Goal: Task Accomplishment & Management: Manage account settings

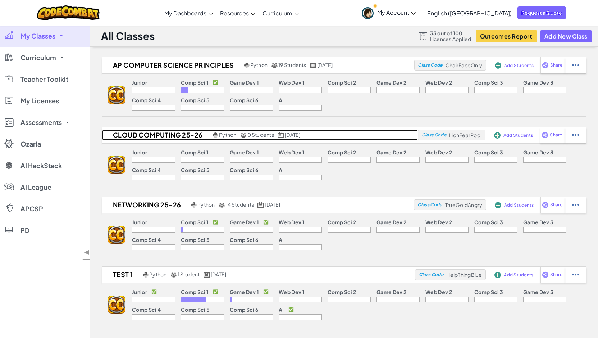
click at [163, 137] on h2 "Cloud Computing 25-26" at bounding box center [156, 135] width 109 height 11
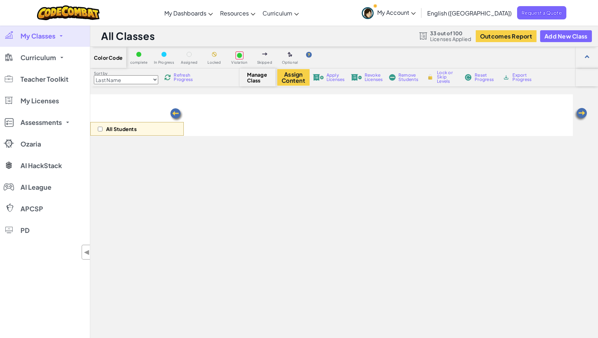
select select "560f1a9f22961295f9427742"
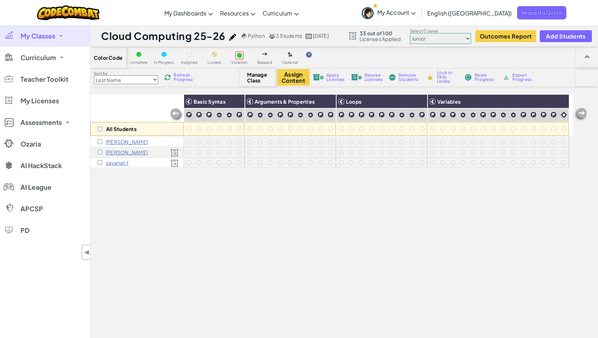
click at [470, 40] on select "Junior Introduction to Computer Science Game Development 1 Web Development 1 Co…" at bounding box center [440, 38] width 61 height 11
click at [412, 33] on select "Junior Introduction to Computer Science Game Development 1 Web Development 1 Co…" at bounding box center [440, 38] width 61 height 11
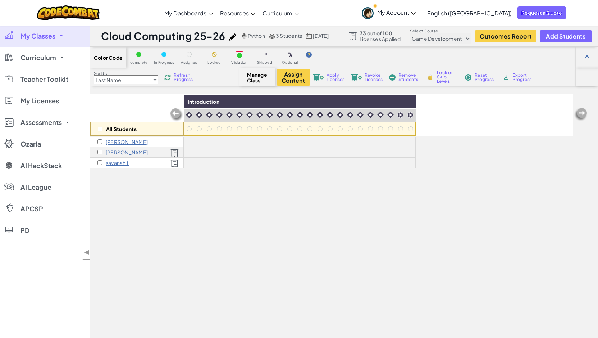
click at [470, 37] on select "Junior Introduction to Computer Science Game Development 1 Web Development 1 Co…" at bounding box center [440, 38] width 61 height 11
select select "560f1a9f22961295f9427742"
click at [412, 33] on select "Junior Introduction to Computer Science Game Development 1 Web Development 1 Co…" at bounding box center [440, 38] width 61 height 11
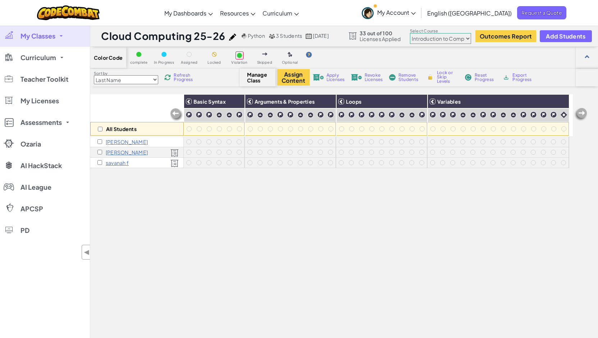
click at [55, 35] on span "My Classes" at bounding box center [38, 36] width 35 height 6
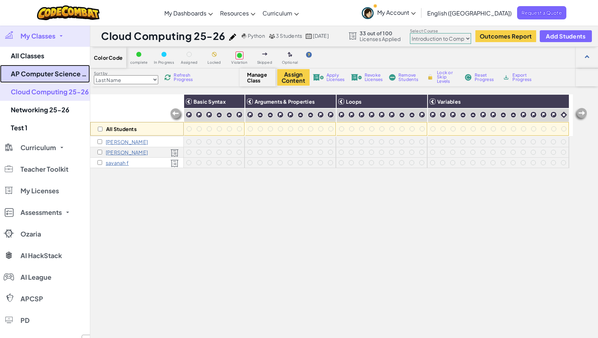
click at [57, 75] on link "AP Computer Science Principles" at bounding box center [45, 74] width 90 height 18
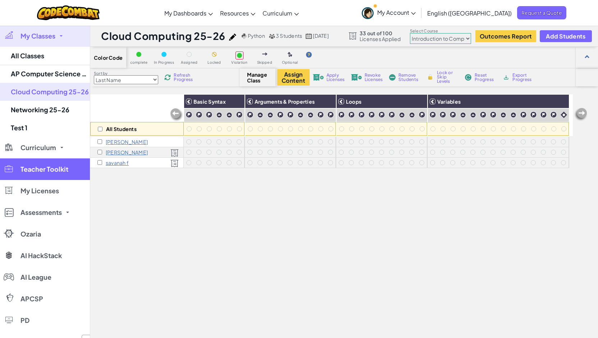
select select "560f1a9f22961295f9427742"
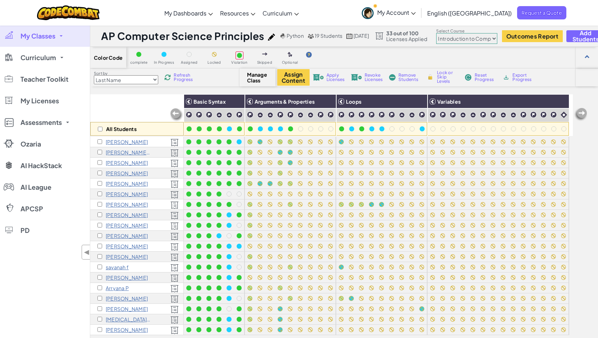
click at [53, 37] on span "My Classes" at bounding box center [38, 36] width 35 height 6
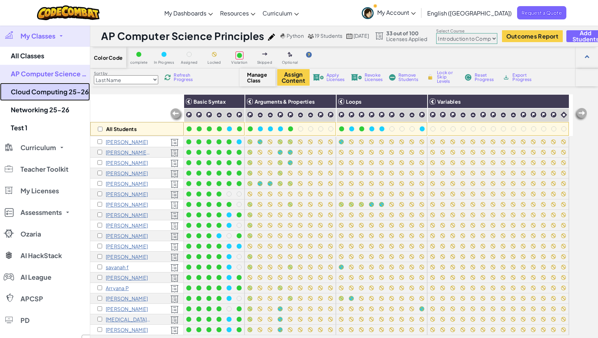
click at [48, 91] on link "Cloud Computing 25-26" at bounding box center [45, 92] width 90 height 18
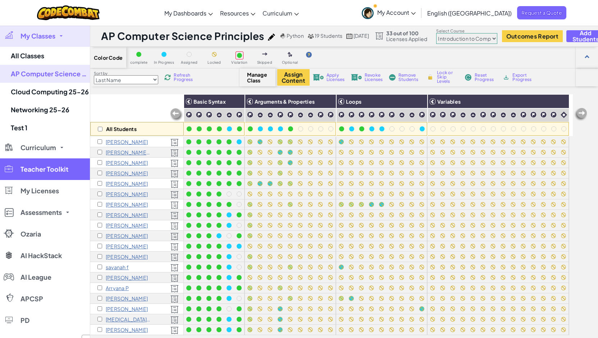
select select "560f1a9f22961295f9427742"
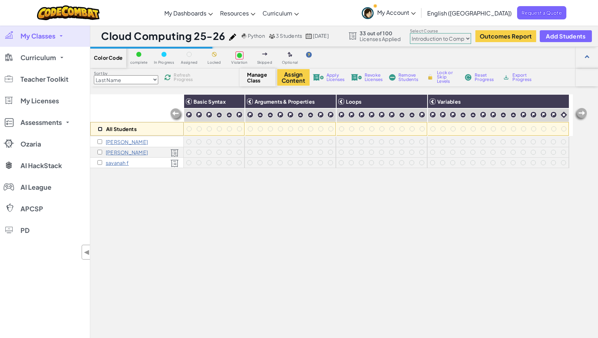
click at [100, 128] on input "checkbox" at bounding box center [100, 129] width 5 height 5
checkbox input "true"
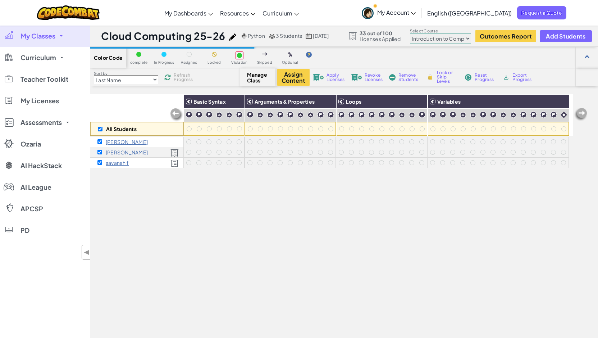
click at [445, 78] on span "Lock or Skip Levels" at bounding box center [447, 77] width 21 height 13
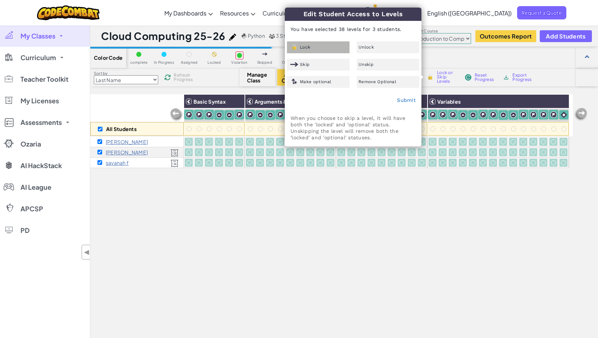
click at [322, 47] on div "Lock" at bounding box center [318, 47] width 63 height 12
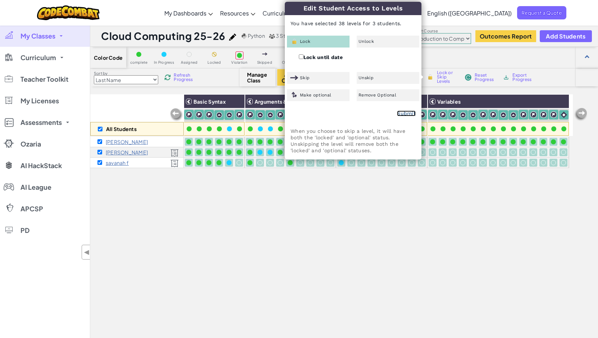
click at [405, 115] on link "Submit" at bounding box center [406, 113] width 19 height 6
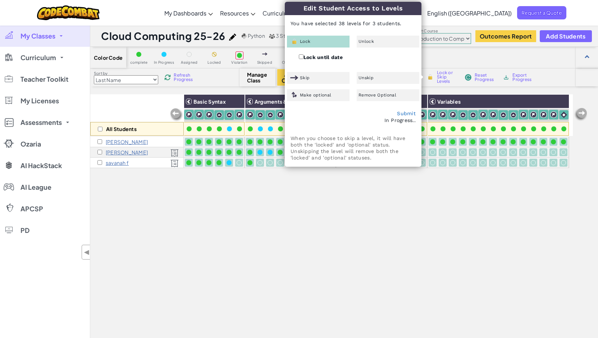
checkbox input "false"
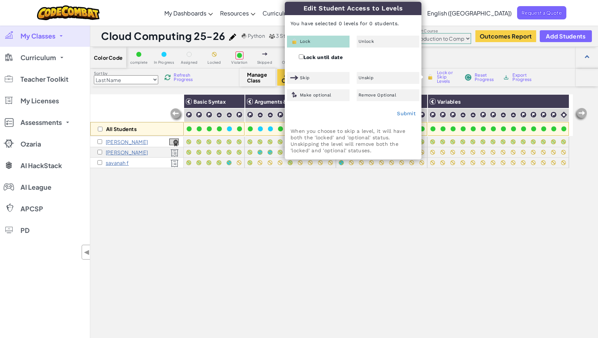
click at [323, 225] on div "All Students Basic Syntax Arguments & Properties Loops Variables Noah B William…" at bounding box center [331, 245] width 483 height 302
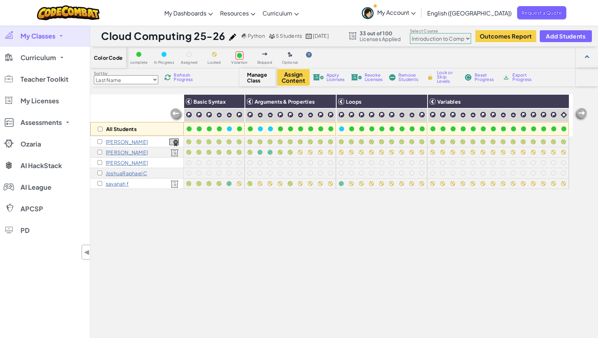
select select "560f1a9f22961295f9427742"
click at [100, 163] on input "checkbox" at bounding box center [100, 162] width 5 height 5
checkbox input "true"
click at [99, 173] on input "checkbox" at bounding box center [100, 173] width 5 height 5
checkbox input "true"
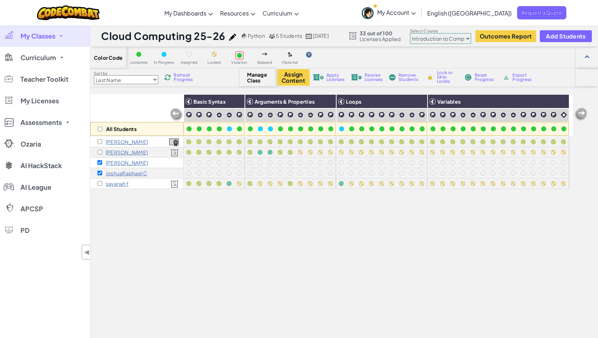
click at [445, 77] on span "Lock or Skip Levels" at bounding box center [447, 77] width 21 height 13
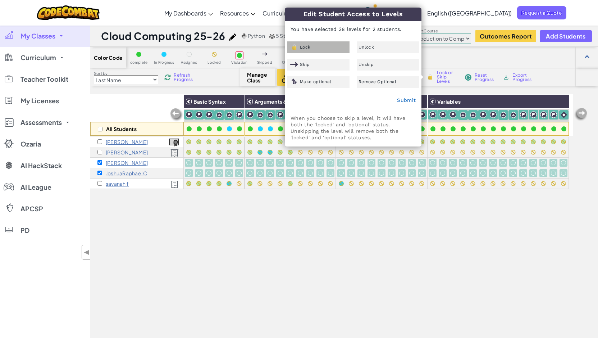
click at [319, 48] on div "Lock" at bounding box center [318, 47] width 63 height 12
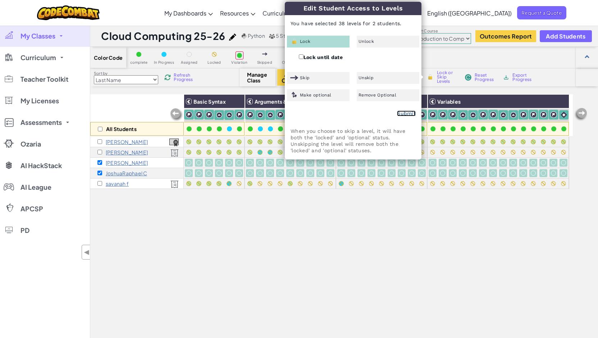
click at [403, 113] on link "Submit" at bounding box center [406, 113] width 19 height 6
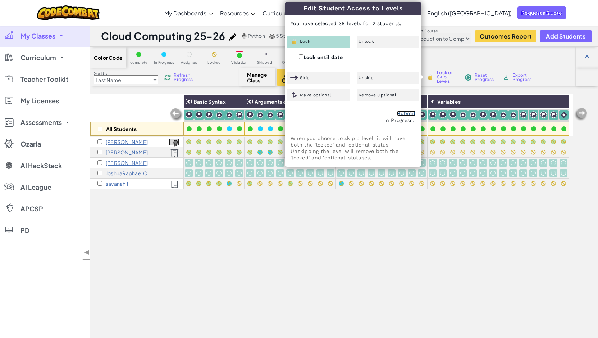
checkbox input "false"
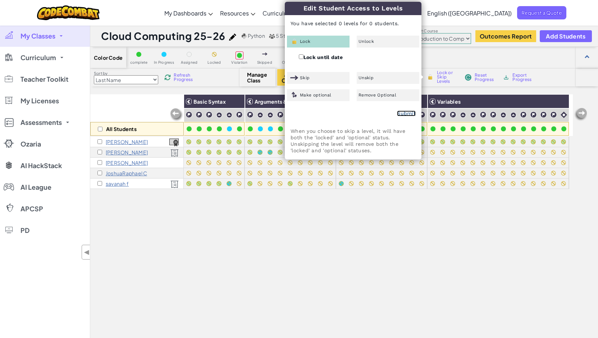
click at [409, 113] on link "Submit" at bounding box center [406, 113] width 19 height 6
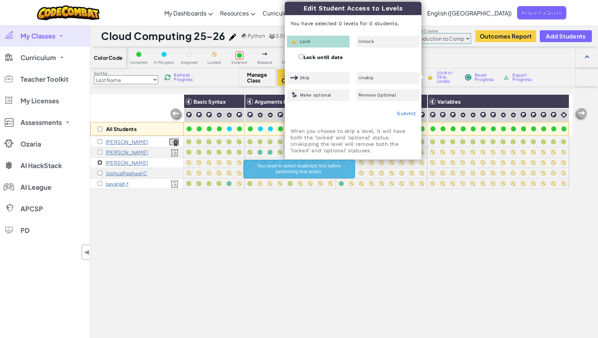
click at [99, 163] on input "checkbox" at bounding box center [100, 162] width 5 height 5
checkbox input "true"
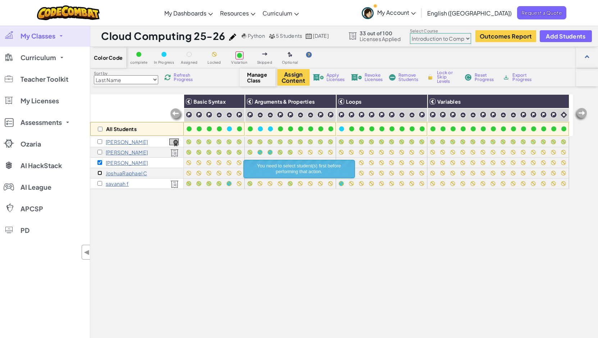
click at [98, 172] on input "checkbox" at bounding box center [100, 173] width 5 height 5
checkbox input "true"
click at [441, 76] on span "Lock or Skip Levels" at bounding box center [447, 77] width 21 height 13
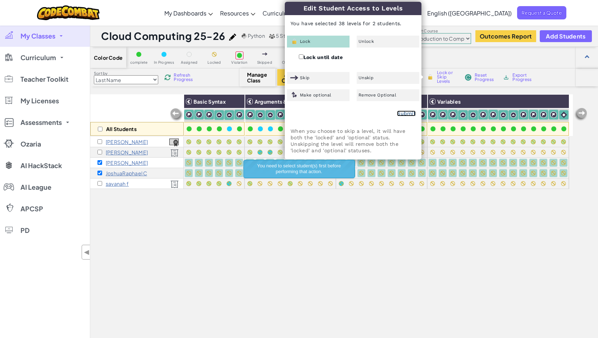
click at [401, 111] on link "Submit" at bounding box center [406, 113] width 19 height 6
checkbox input "false"
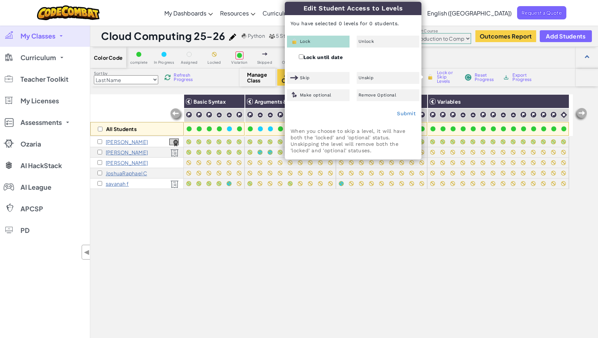
click at [281, 235] on div "All Students Basic Syntax Arguments & Properties Loops Variables Noah B William…" at bounding box center [331, 245] width 483 height 302
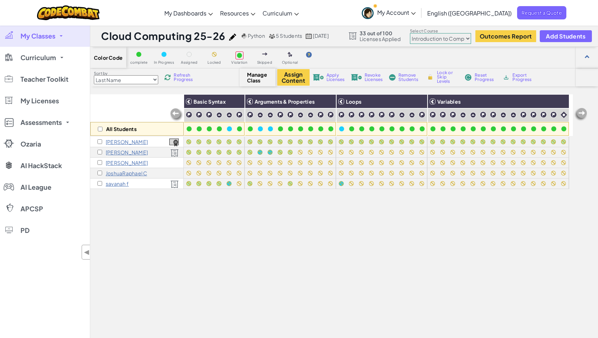
click at [467, 38] on select "Junior Introduction to Computer Science Game Development 1 Web Development 1 Co…" at bounding box center [440, 38] width 61 height 11
select select "5789587aad86a6efb573701e"
click at [412, 33] on select "Junior Introduction to Computer Science Game Development 1 Web Development 1 Co…" at bounding box center [440, 38] width 61 height 11
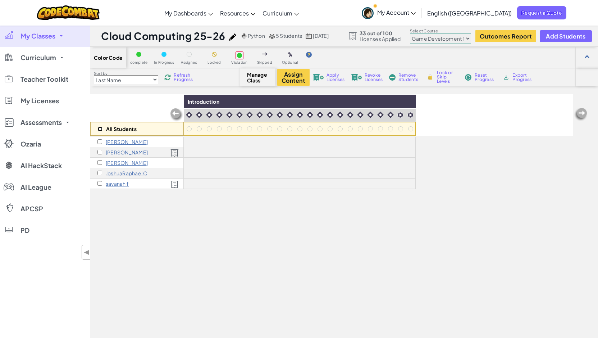
click at [99, 129] on input "checkbox" at bounding box center [100, 129] width 5 height 5
checkbox input "true"
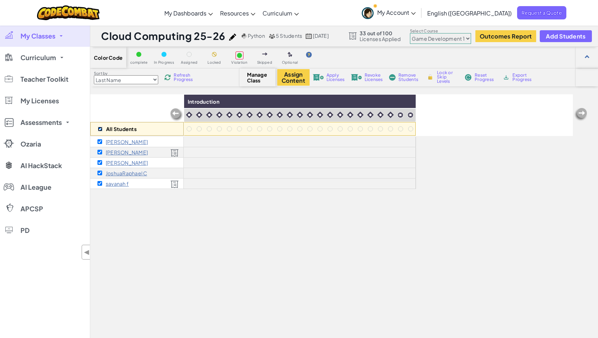
checkbox input "true"
click at [293, 78] on button "Assign Content" at bounding box center [293, 77] width 32 height 17
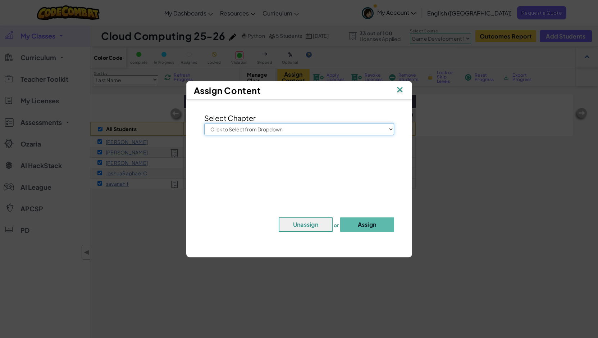
click at [293, 125] on select "Click to Select from Dropdown Junior Introduction to Computer Science Game Deve…" at bounding box center [299, 129] width 190 height 12
select select "Game Development 1"
click at [204, 123] on select "Click to Select from Dropdown Junior Introduction to Computer Science Game Deve…" at bounding box center [299, 129] width 190 height 12
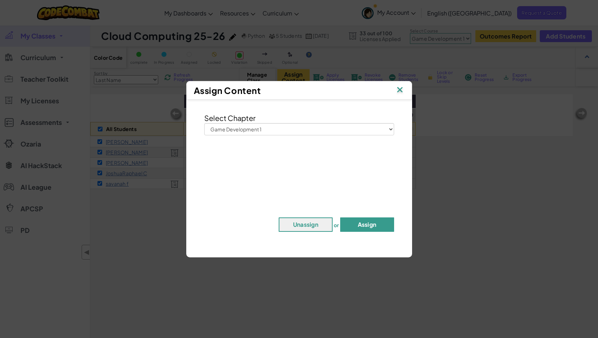
click at [361, 223] on button "Assign" at bounding box center [367, 224] width 54 height 14
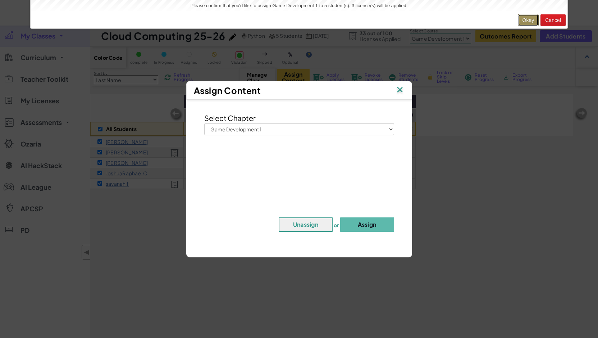
click at [523, 21] on button "Okay" at bounding box center [528, 20] width 21 height 12
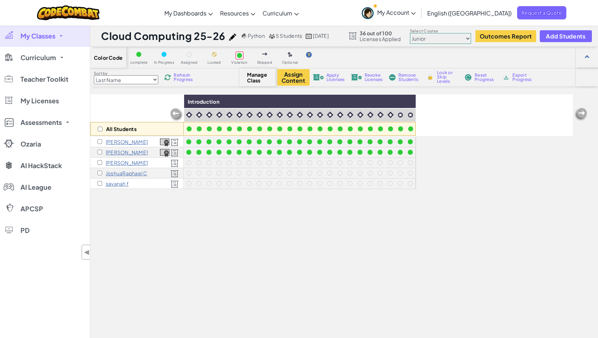
click at [304, 240] on div "All Students Introduction Noah B William B Brandon C JoshuaRaphael C savanah f" at bounding box center [331, 245] width 483 height 302
click at [98, 142] on input "checkbox" at bounding box center [100, 141] width 5 height 5
checkbox input "true"
click at [99, 153] on input "checkbox" at bounding box center [100, 152] width 5 height 5
checkbox input "true"
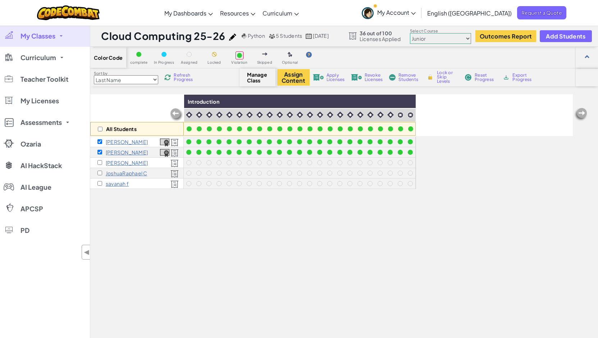
click at [467, 38] on select "Junior Introduction to Computer Science Game Development 1 Web Development 1 Co…" at bounding box center [440, 38] width 61 height 11
select select "57b621e7ad86a6efb5737e64"
click at [412, 33] on select "Junior Introduction to Computer Science Game Development 1 Web Development 1 Co…" at bounding box center [440, 38] width 61 height 11
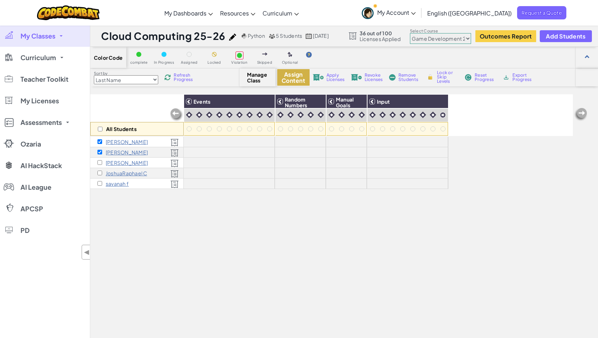
click at [289, 79] on button "Assign Content" at bounding box center [293, 77] width 32 height 17
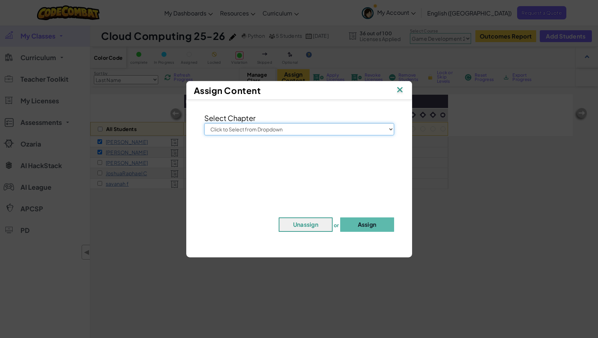
click at [313, 130] on select "Click to Select from Dropdown Junior Introduction to Computer Science Game Deve…" at bounding box center [299, 129] width 190 height 12
select select "Game Development 2"
click at [204, 123] on select "Click to Select from Dropdown Junior Introduction to Computer Science Game Deve…" at bounding box center [299, 129] width 190 height 12
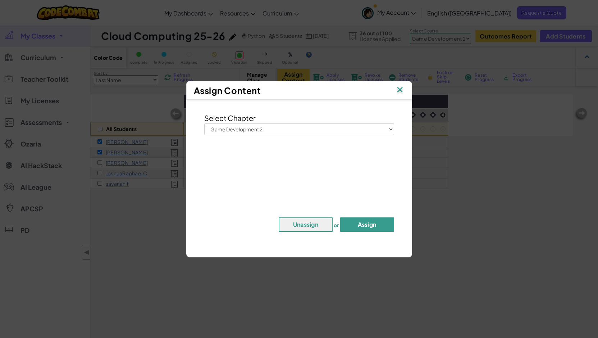
click at [370, 222] on button "Assign" at bounding box center [367, 224] width 54 height 14
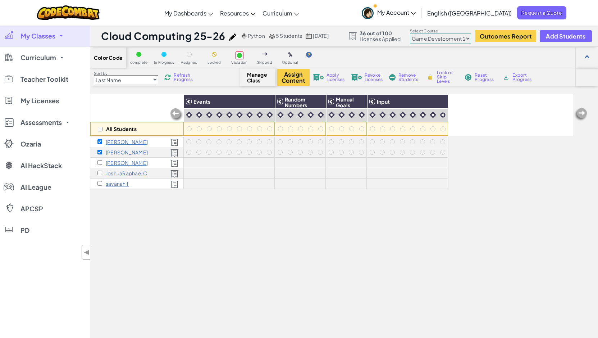
click at [469, 38] on select "Junior Introduction to Computer Science Game Development 1 Web Development 1 Co…" at bounding box center [440, 38] width 61 height 11
click at [412, 33] on select "Junior Introduction to Computer Science Game Development 1 Web Development 1 Co…" at bounding box center [440, 38] width 61 height 11
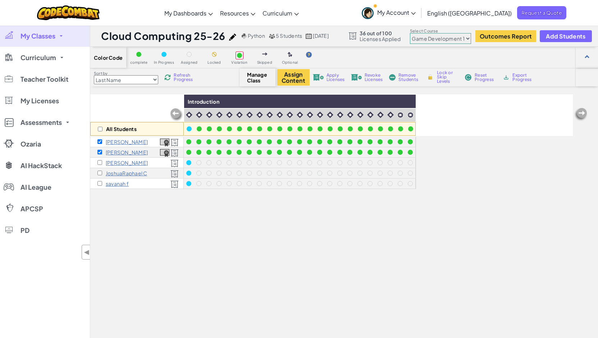
click at [470, 39] on select "Junior Introduction to Computer Science Game Development 1 Web Development 1 Co…" at bounding box center [440, 38] width 61 height 11
select select "57b621e7ad86a6efb5737e64"
click at [412, 33] on select "Junior Introduction to Computer Science Game Development 1 Web Development 1 Co…" at bounding box center [440, 38] width 61 height 11
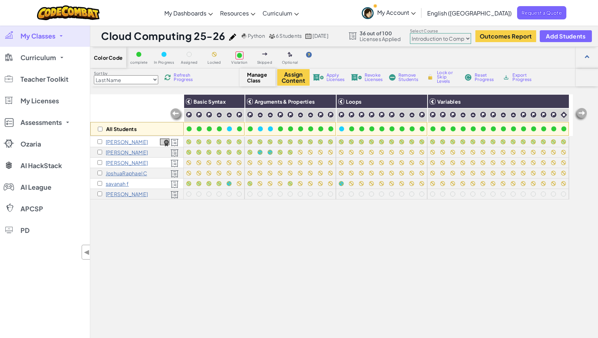
select select "560f1a9f22961295f9427742"
click at [100, 194] on input "checkbox" at bounding box center [100, 193] width 5 height 5
click at [445, 77] on span "Lock or Skip Levels" at bounding box center [447, 77] width 21 height 13
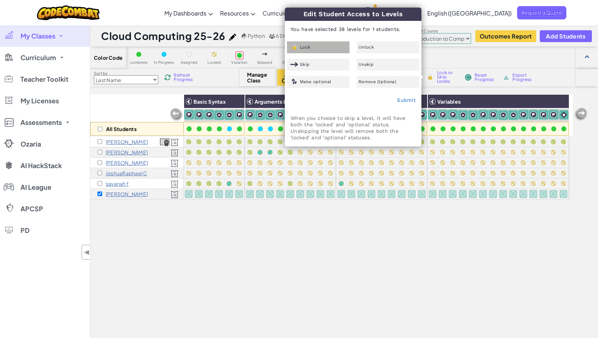
click at [325, 50] on div "Lock" at bounding box center [318, 47] width 63 height 12
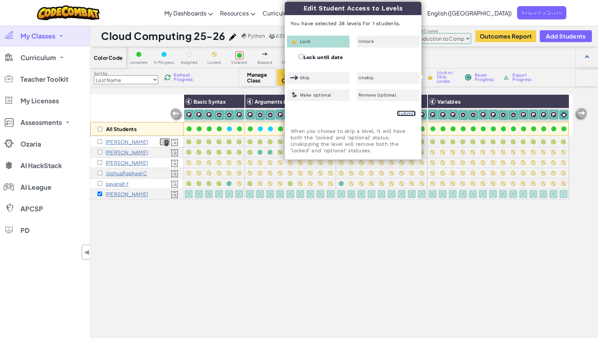
click at [405, 114] on link "Submit" at bounding box center [406, 113] width 19 height 6
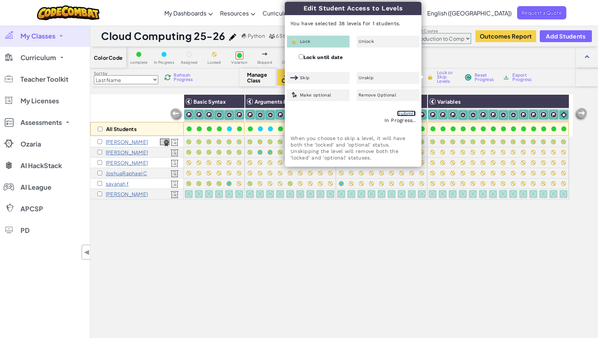
checkbox input "false"
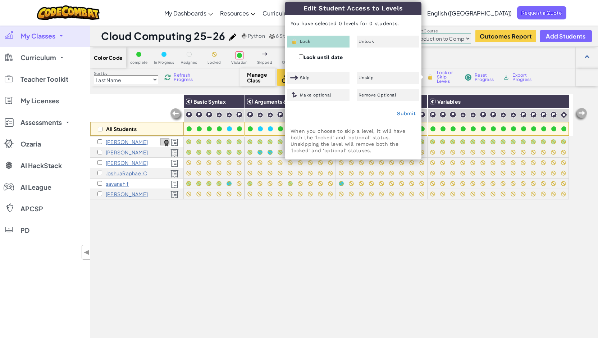
click at [365, 262] on div "All Students Basic Syntax Arguments & Properties Loops Variables Noah B William…" at bounding box center [331, 245] width 483 height 302
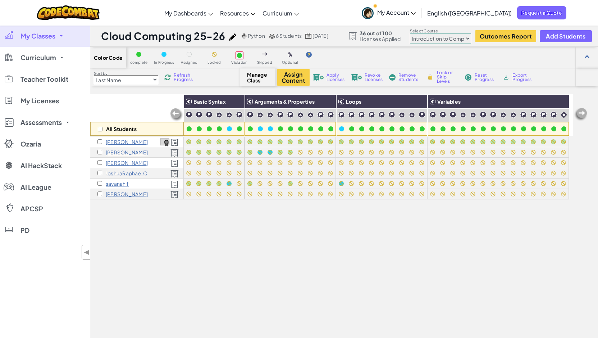
click at [469, 40] on select "Junior Introduction to Computer Science Game Development 1 Web Development 1 Co…" at bounding box center [440, 38] width 61 height 11
select select "5789587aad86a6efb573701e"
click at [412, 33] on select "Junior Introduction to Computer Science Game Development 1 Web Development 1 Co…" at bounding box center [440, 38] width 61 height 11
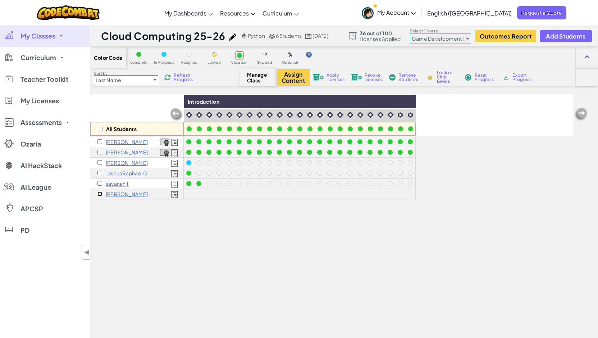
click at [98, 194] on input "checkbox" at bounding box center [100, 193] width 5 height 5
checkbox input "true"
click at [299, 78] on button "Assign Content" at bounding box center [293, 77] width 32 height 17
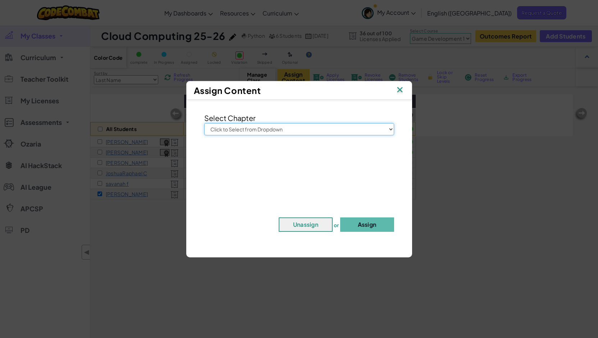
click at [300, 131] on select "Click to Select from Dropdown Junior Introduction to Computer Science Game Deve…" at bounding box center [299, 129] width 190 height 12
select select "Game Development 1"
click at [204, 123] on select "Click to Select from Dropdown Junior Introduction to Computer Science Game Deve…" at bounding box center [299, 129] width 190 height 12
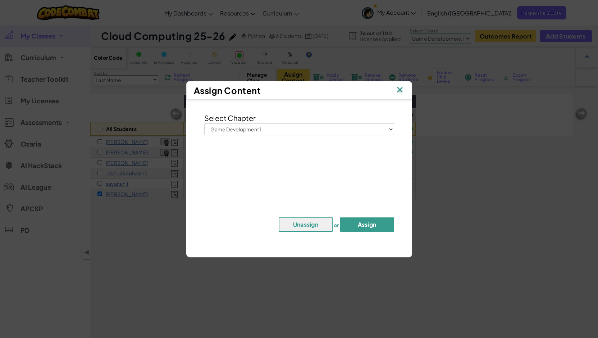
click at [367, 225] on button "Assign" at bounding box center [367, 224] width 54 height 14
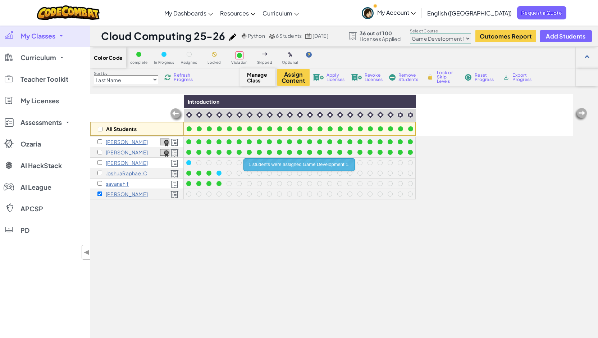
click at [230, 229] on div "All Students Introduction Noah B William B Brandon C JoshuaRaphael C savanah f …" at bounding box center [331, 245] width 483 height 302
